Goal: Check status: Check status

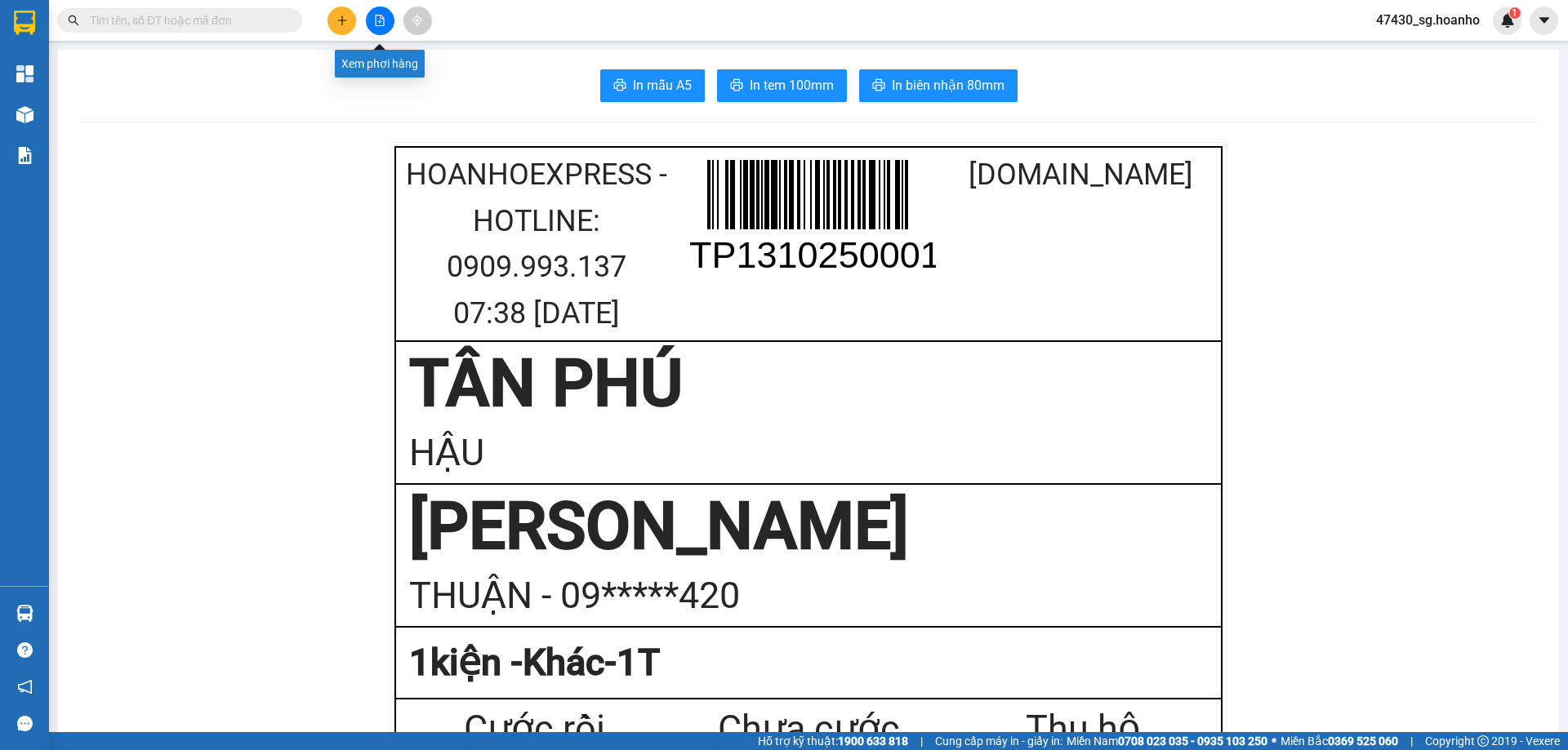
click at [373, 22] on button at bounding box center [380, 21] width 29 height 29
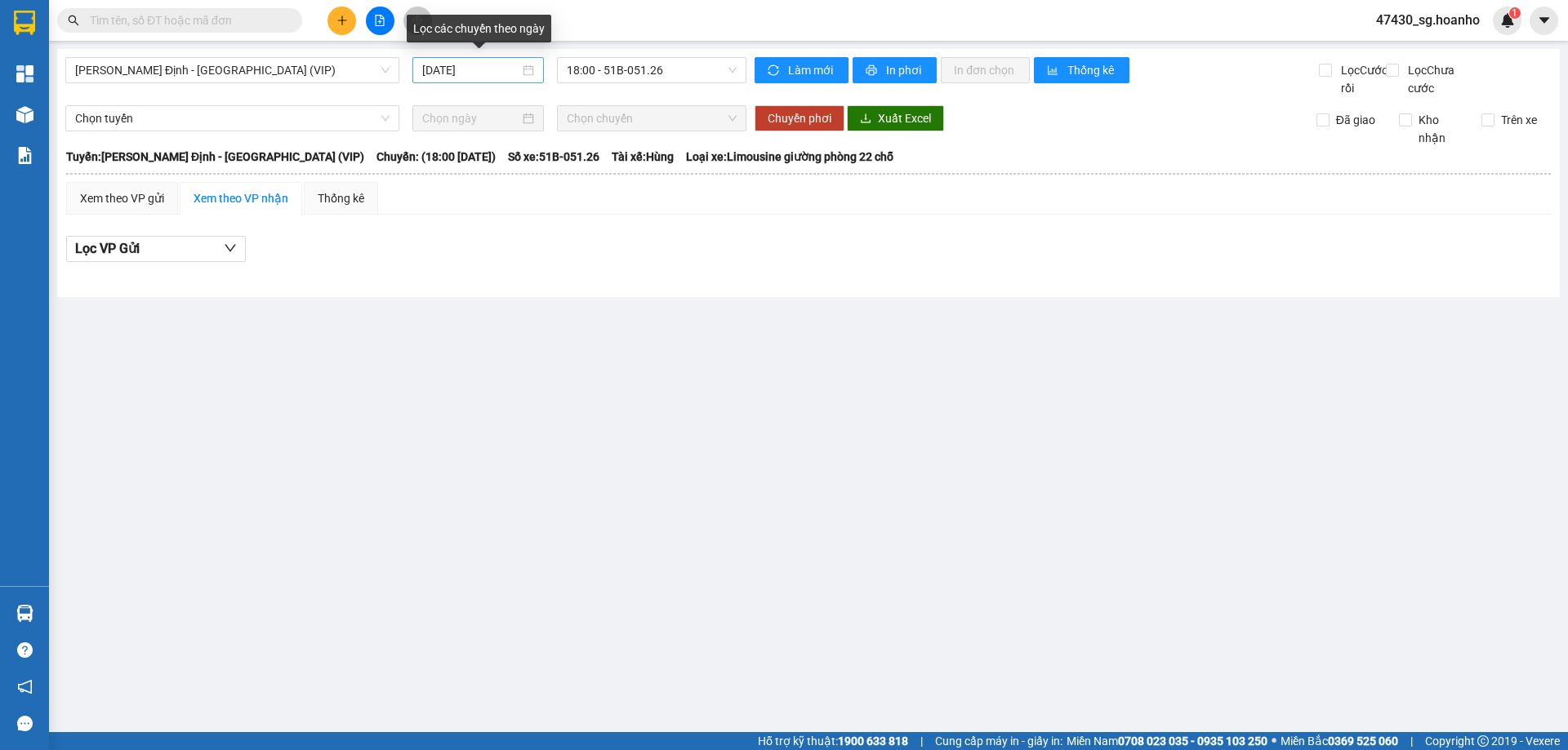
click at [470, 69] on input "[DATE]" at bounding box center [470, 70] width 97 height 18
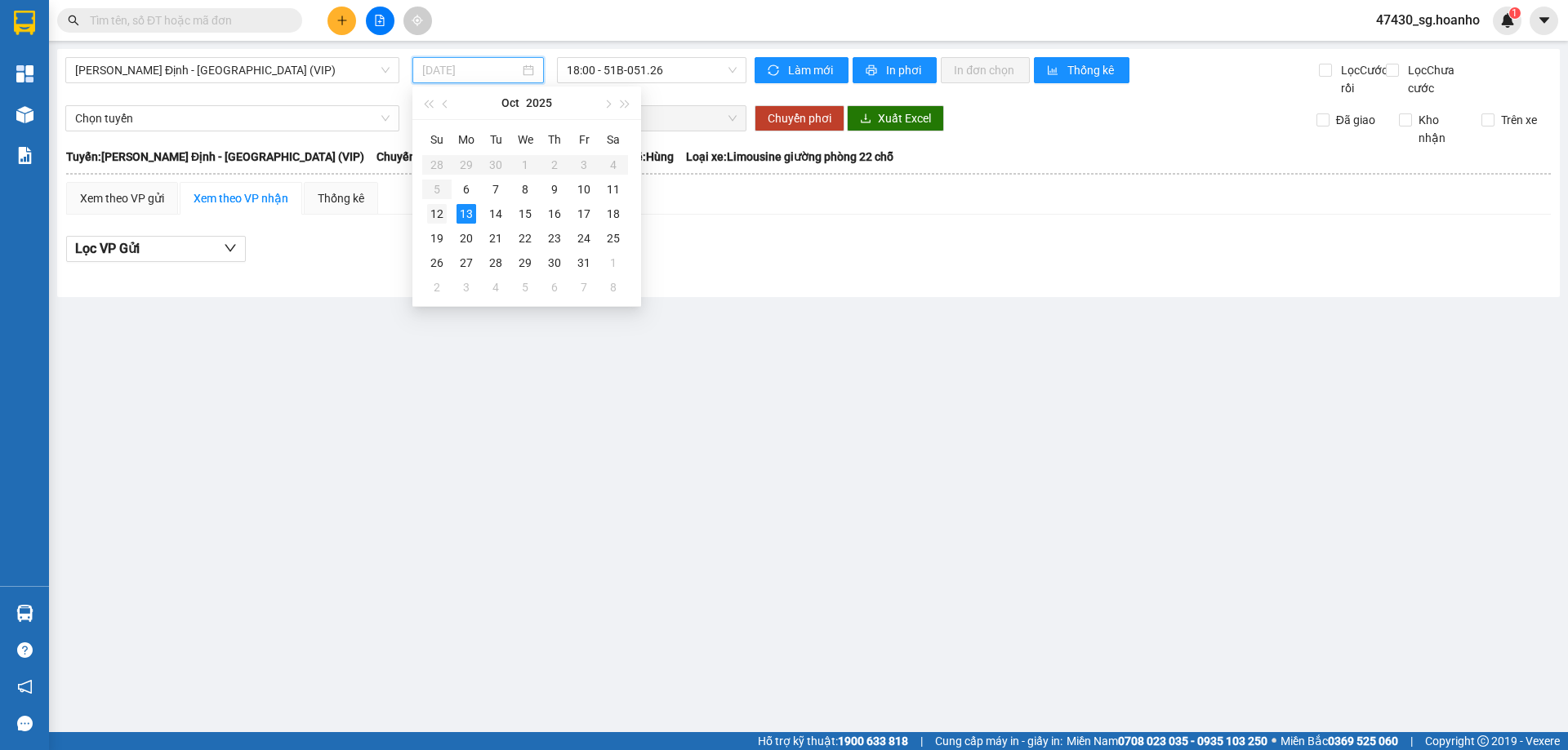
click at [439, 213] on div "12" at bounding box center [436, 213] width 19 height 19
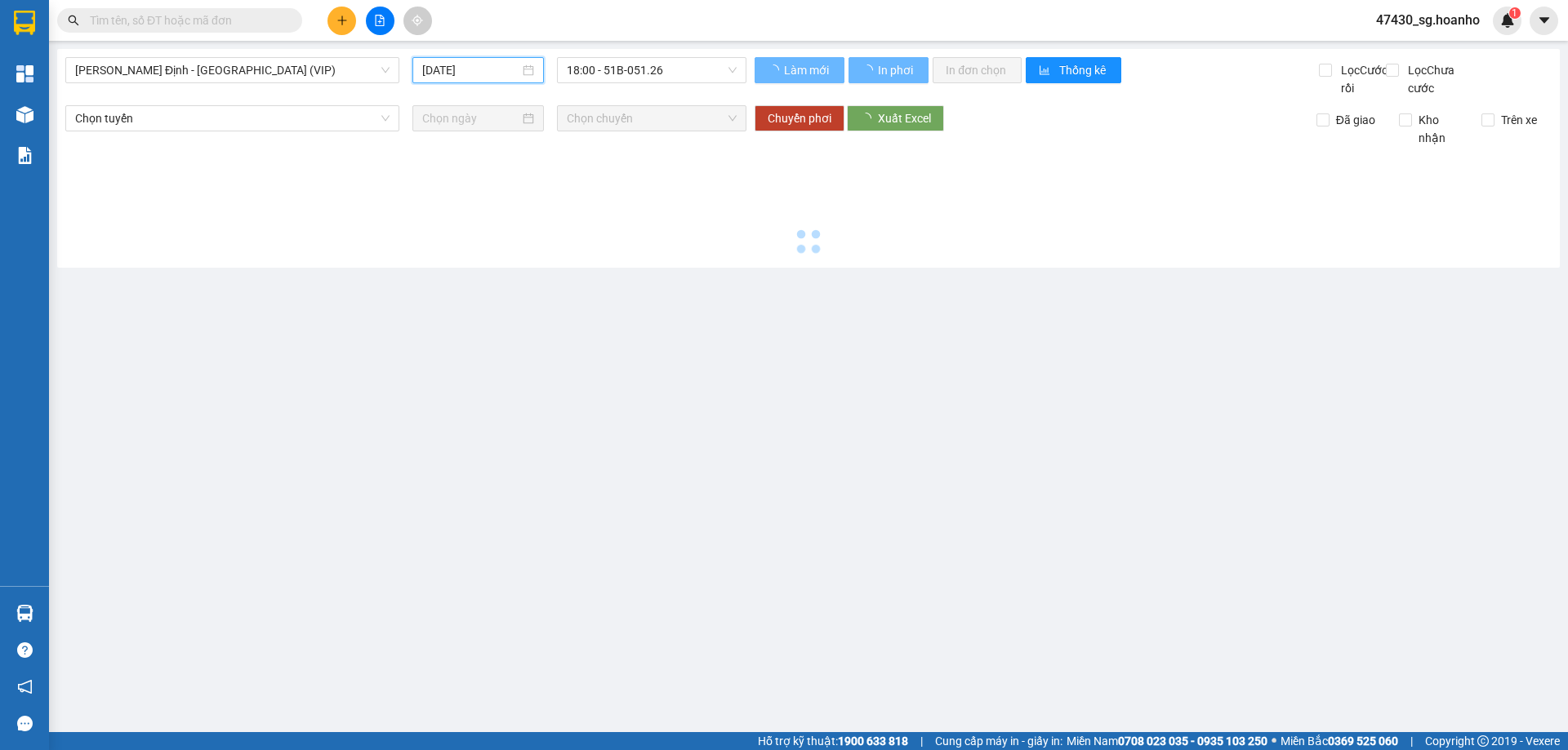
type input "[DATE]"
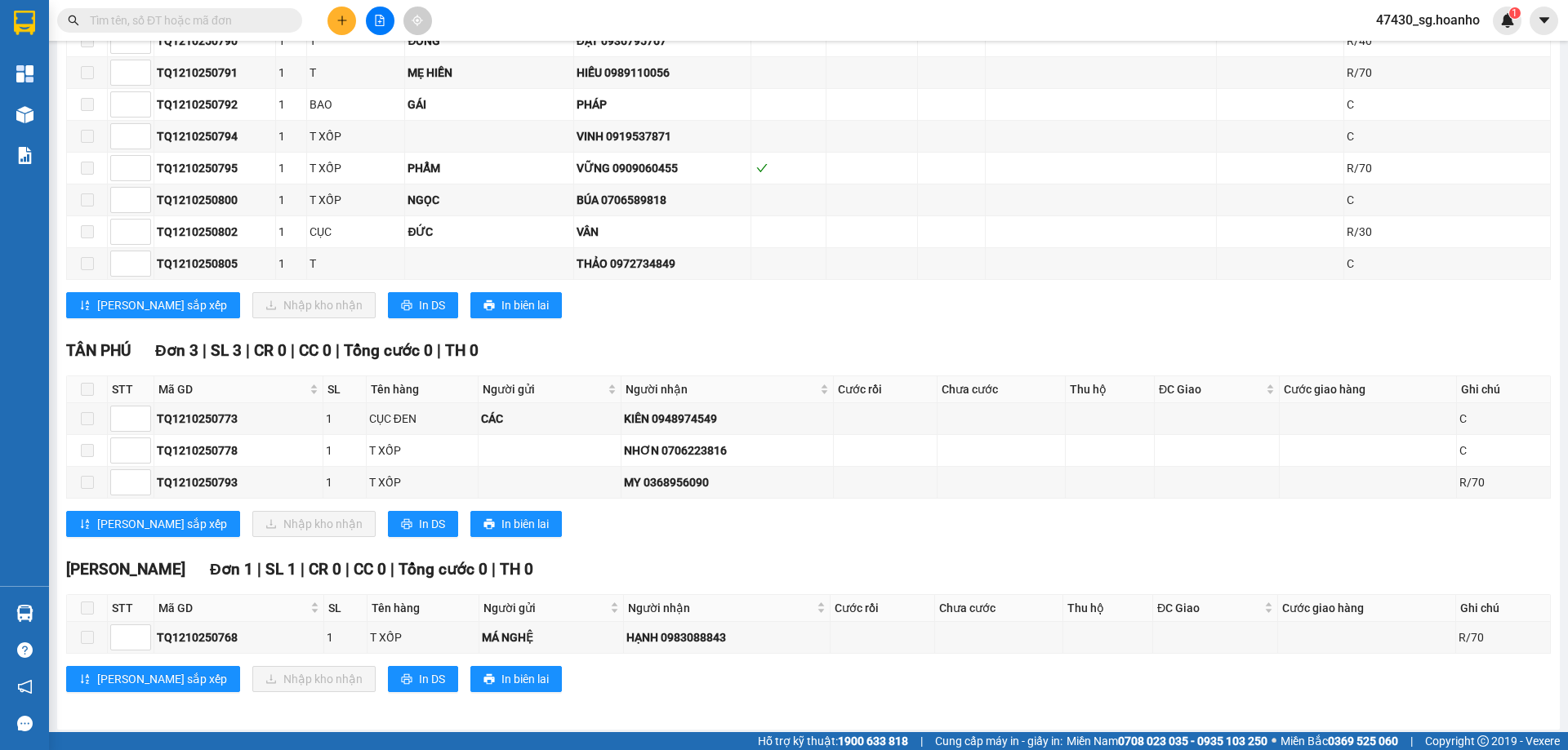
scroll to position [1700, 0]
